Goal: Obtain resource: Obtain resource

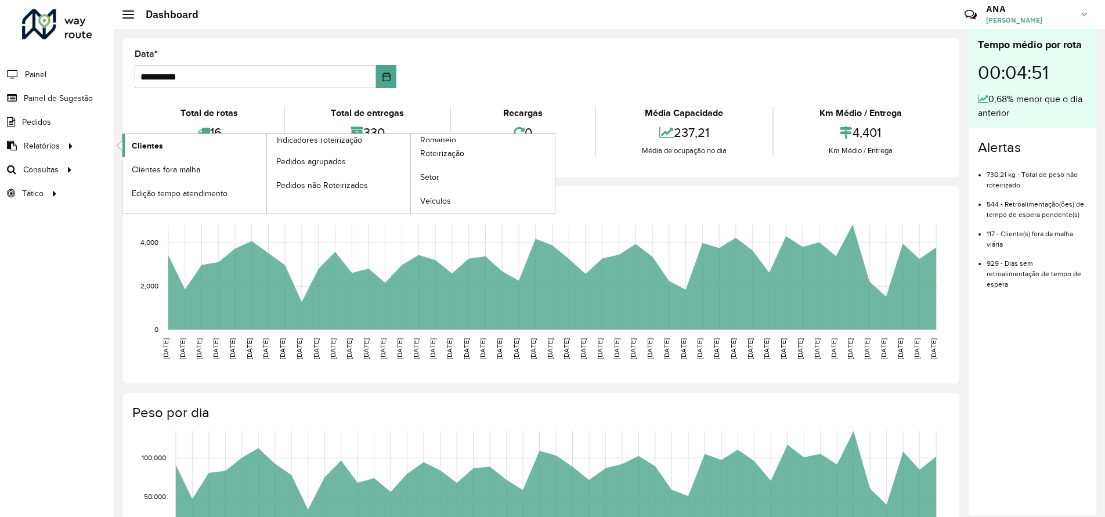
click at [152, 140] on span "Clientes" at bounding box center [147, 146] width 31 height 12
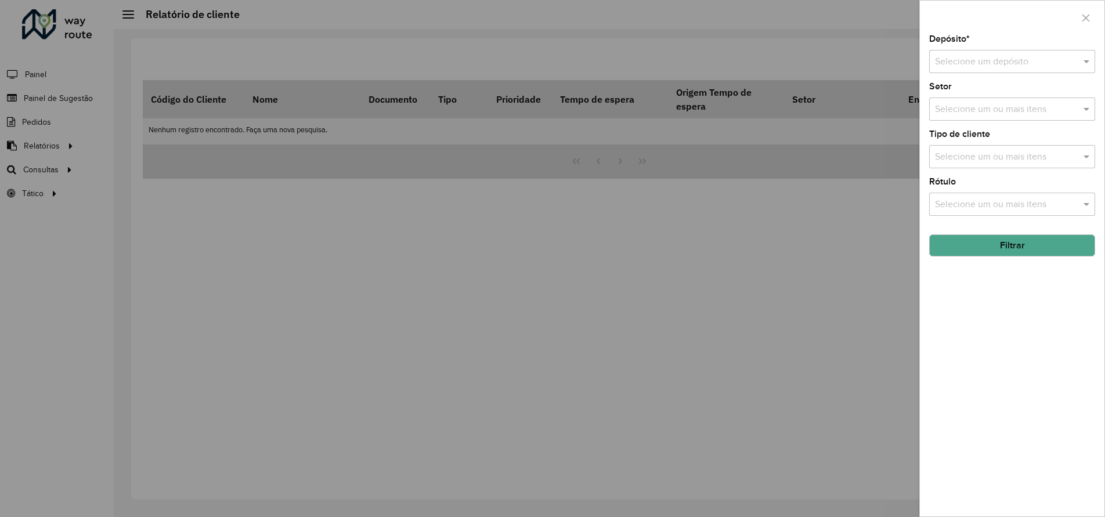
click at [949, 55] on input "text" at bounding box center [1000, 62] width 131 height 14
click at [972, 100] on span "CDD Taubaté" at bounding box center [961, 95] width 55 height 10
click at [944, 107] on input "text" at bounding box center [1006, 110] width 149 height 14
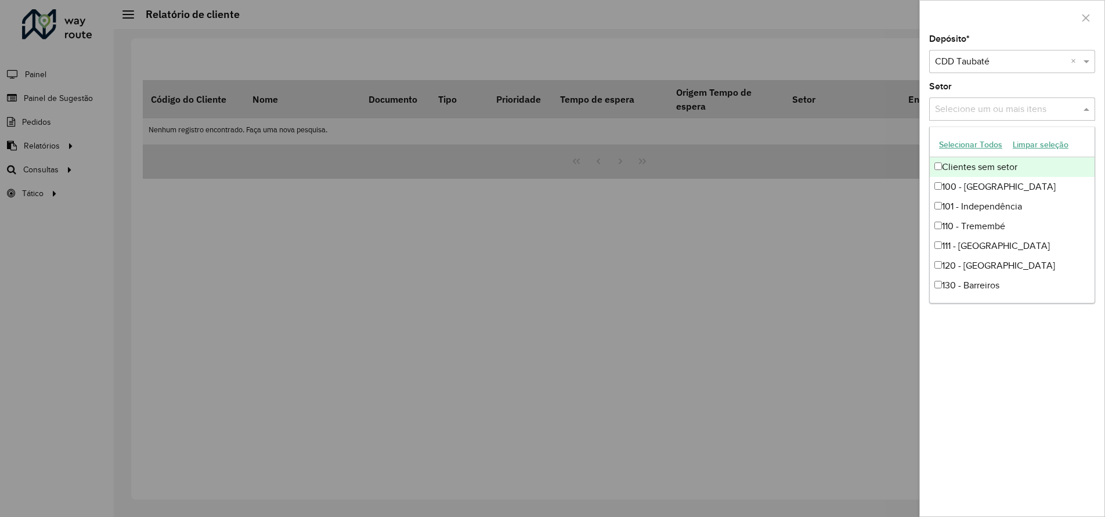
click at [944, 107] on input "text" at bounding box center [1006, 110] width 149 height 14
click at [948, 106] on input "text" at bounding box center [1006, 110] width 149 height 14
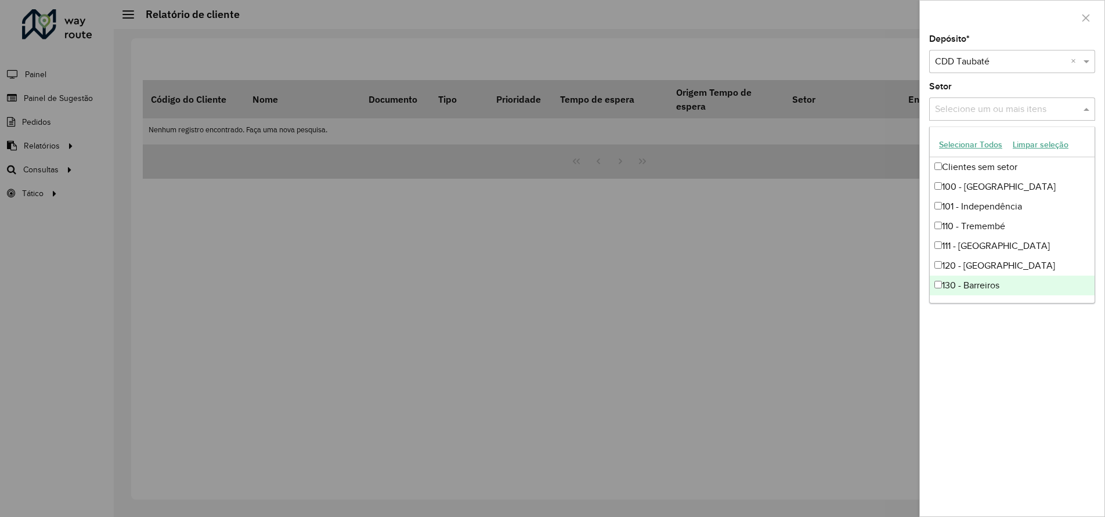
click at [1058, 391] on div "Depósito * Selecione um depósito × CDD Taubaté × Setor Selecione um ou mais ite…" at bounding box center [1012, 276] width 185 height 482
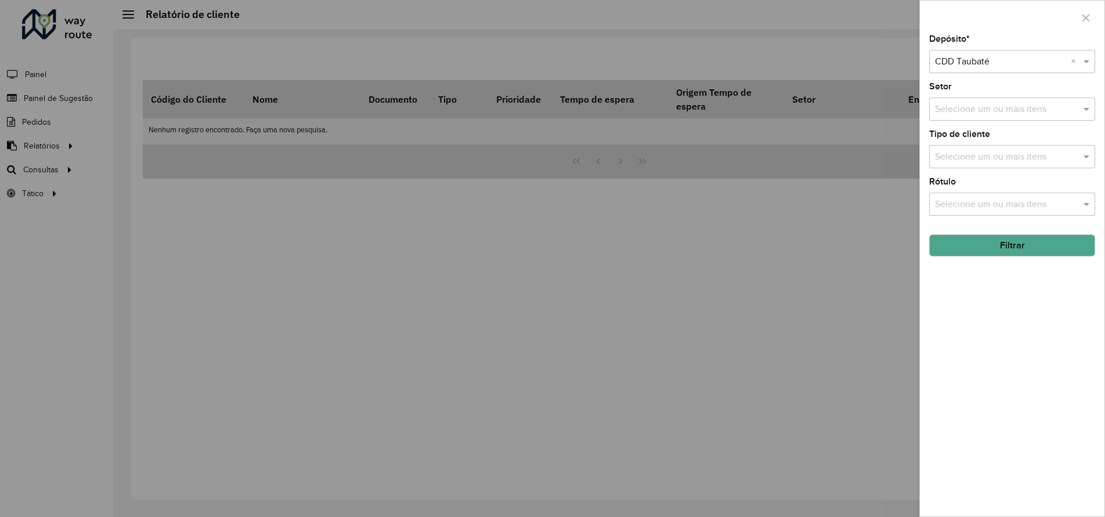
click at [964, 158] on input "text" at bounding box center [1006, 157] width 149 height 14
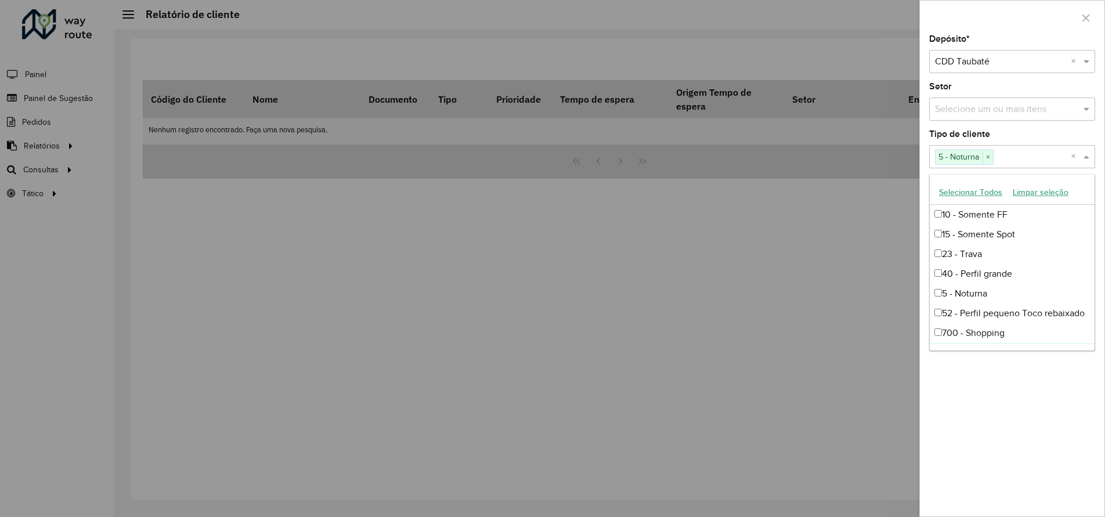
click at [985, 395] on div "Depósito * Selecione um depósito × CDD Taubaté × Setor Selecione um ou mais ite…" at bounding box center [1012, 276] width 185 height 482
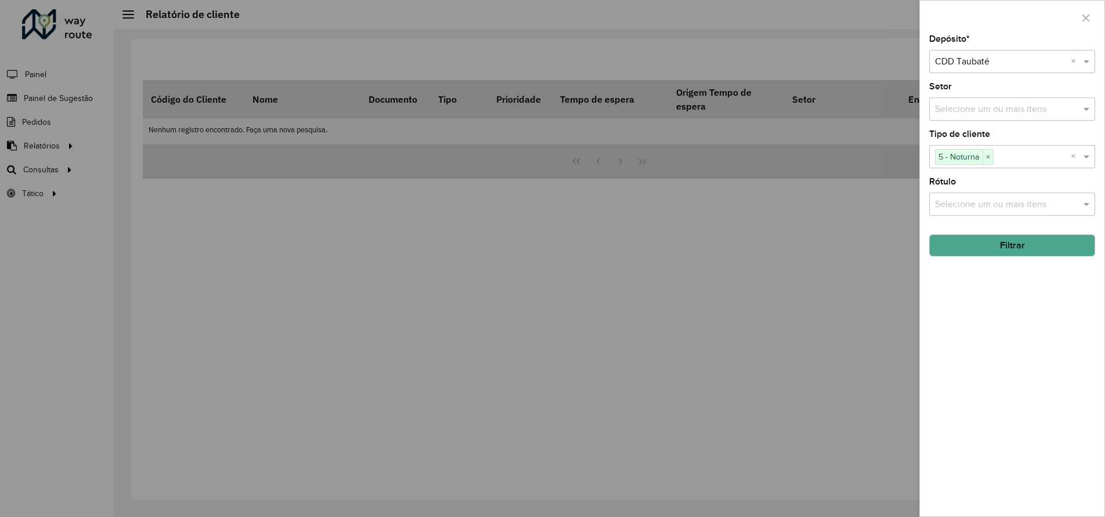
click at [1018, 208] on input "text" at bounding box center [1006, 205] width 149 height 14
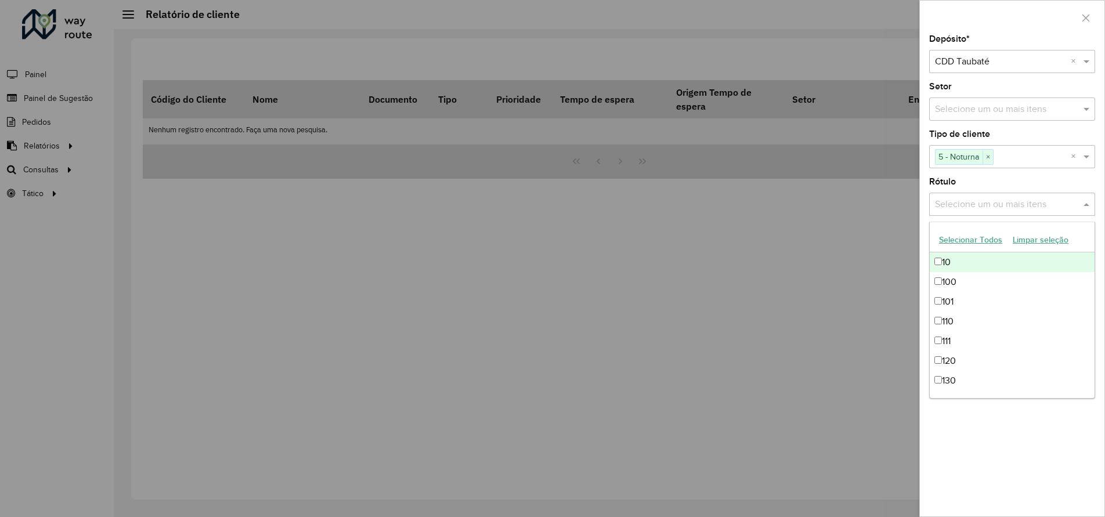
click at [1018, 208] on input "text" at bounding box center [1006, 205] width 149 height 14
click at [1001, 440] on div "Depósito * Selecione um depósito × CDD Taubaté × Setor Selecione um ou mais ite…" at bounding box center [1012, 276] width 185 height 482
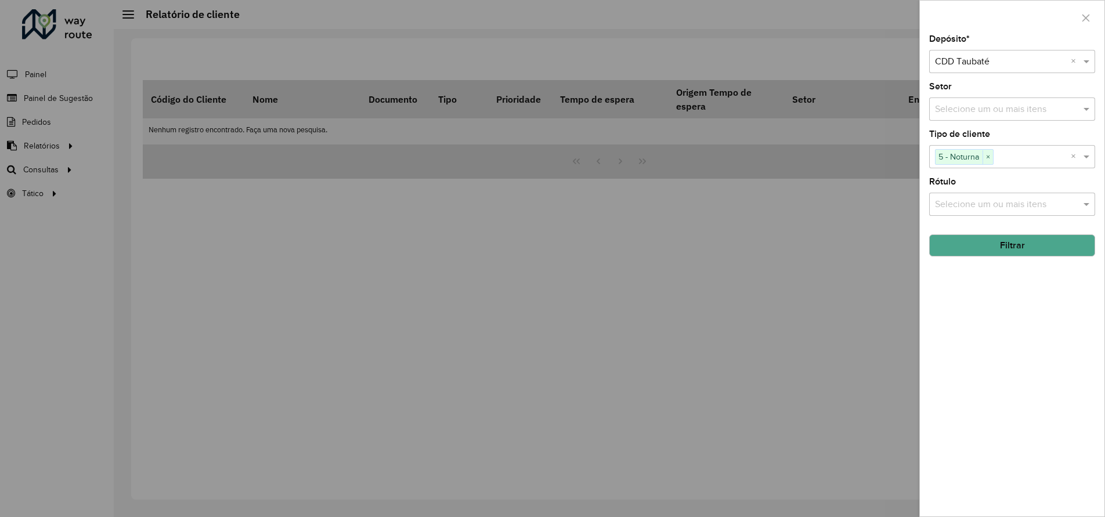
click at [1035, 241] on button "Filtrar" at bounding box center [1012, 245] width 166 height 22
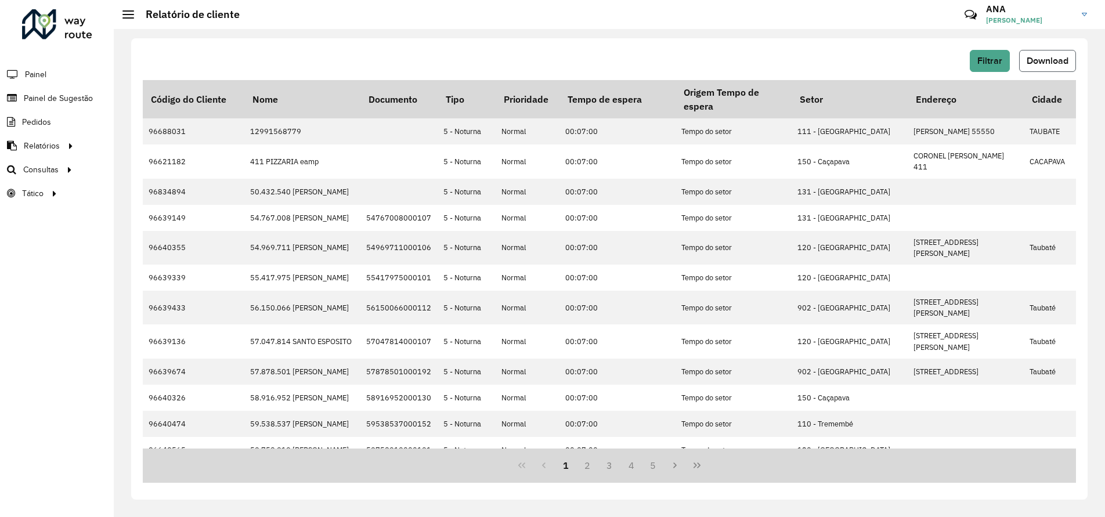
click at [1049, 59] on span "Download" at bounding box center [1048, 61] width 42 height 10
